Goal: Task Accomplishment & Management: Use online tool/utility

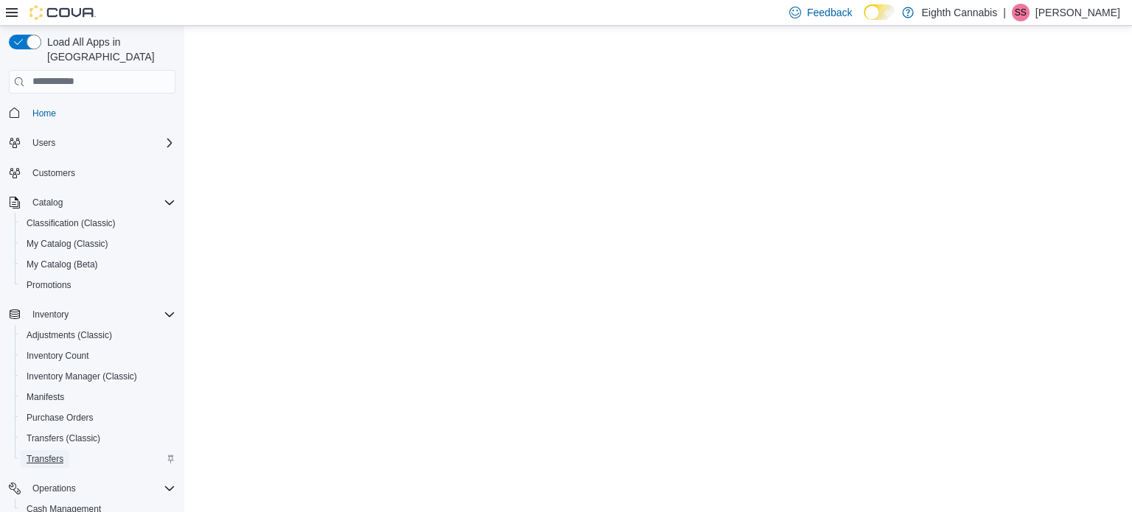
click at [41, 453] on span "Transfers" at bounding box center [45, 459] width 37 height 12
